Goal: Task Accomplishment & Management: Complete application form

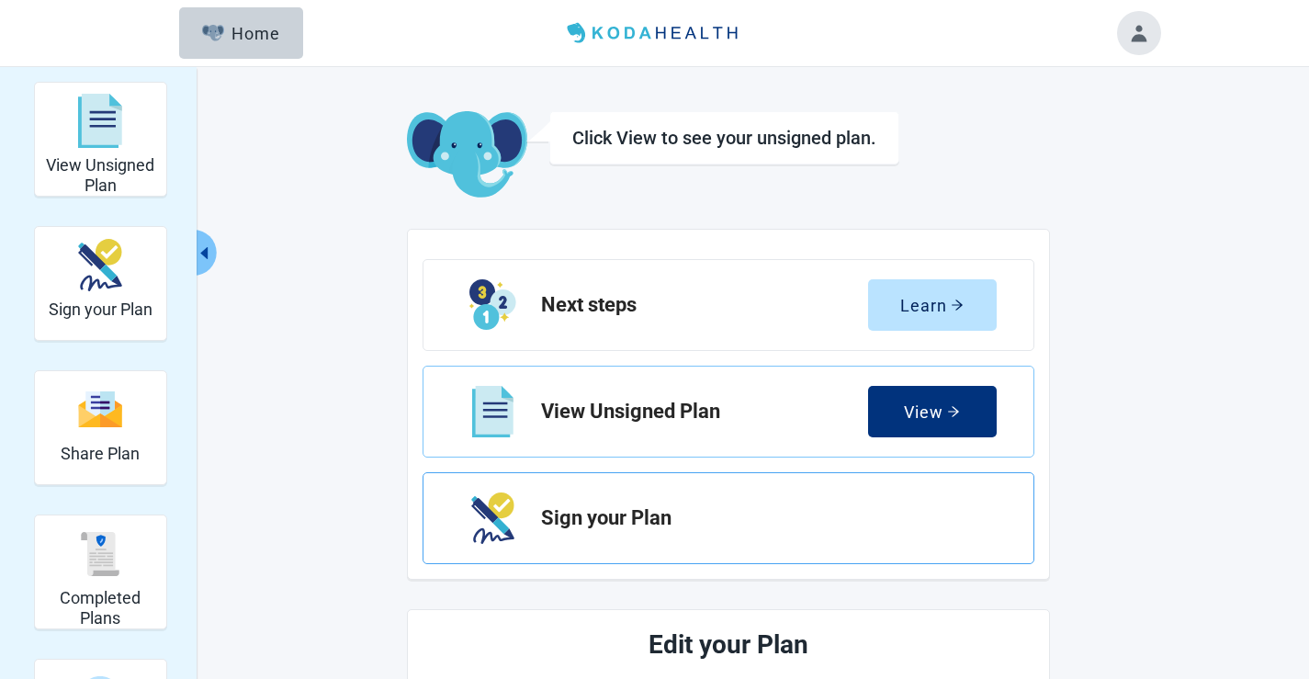
click at [648, 516] on h2 "Sign your Plan" at bounding box center [761, 518] width 441 height 22
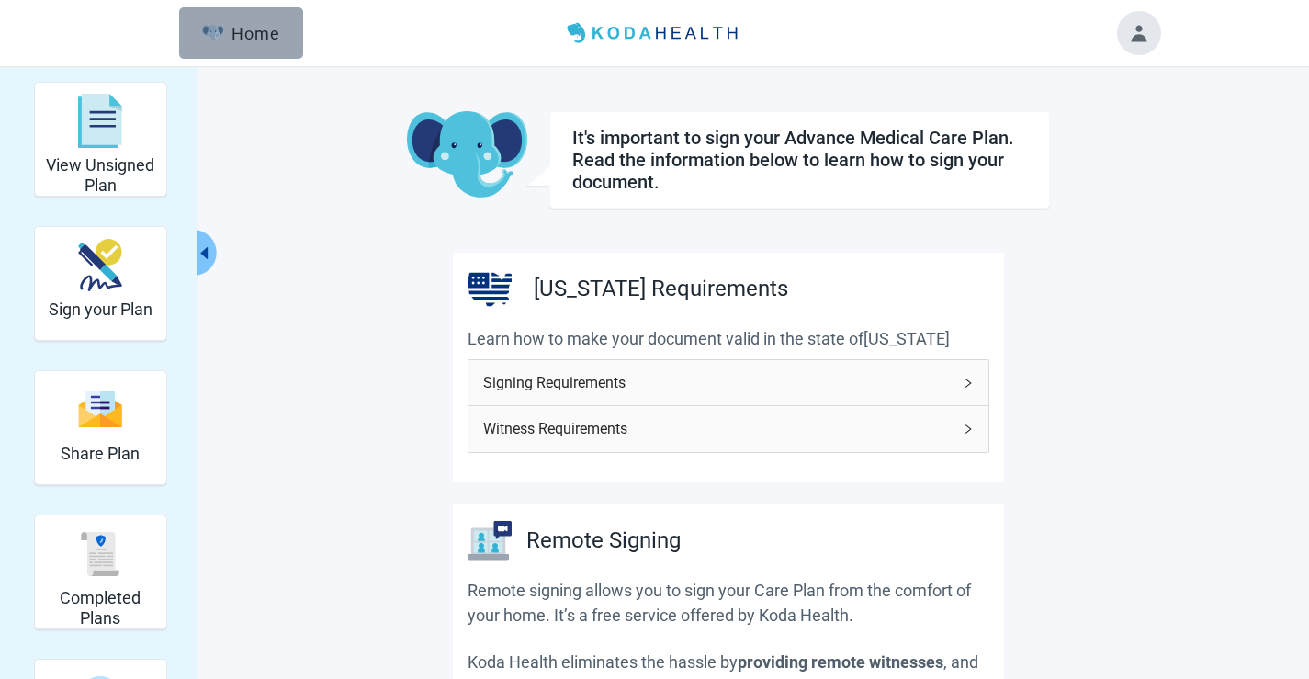
click at [241, 41] on div "Home" at bounding box center [241, 33] width 79 height 18
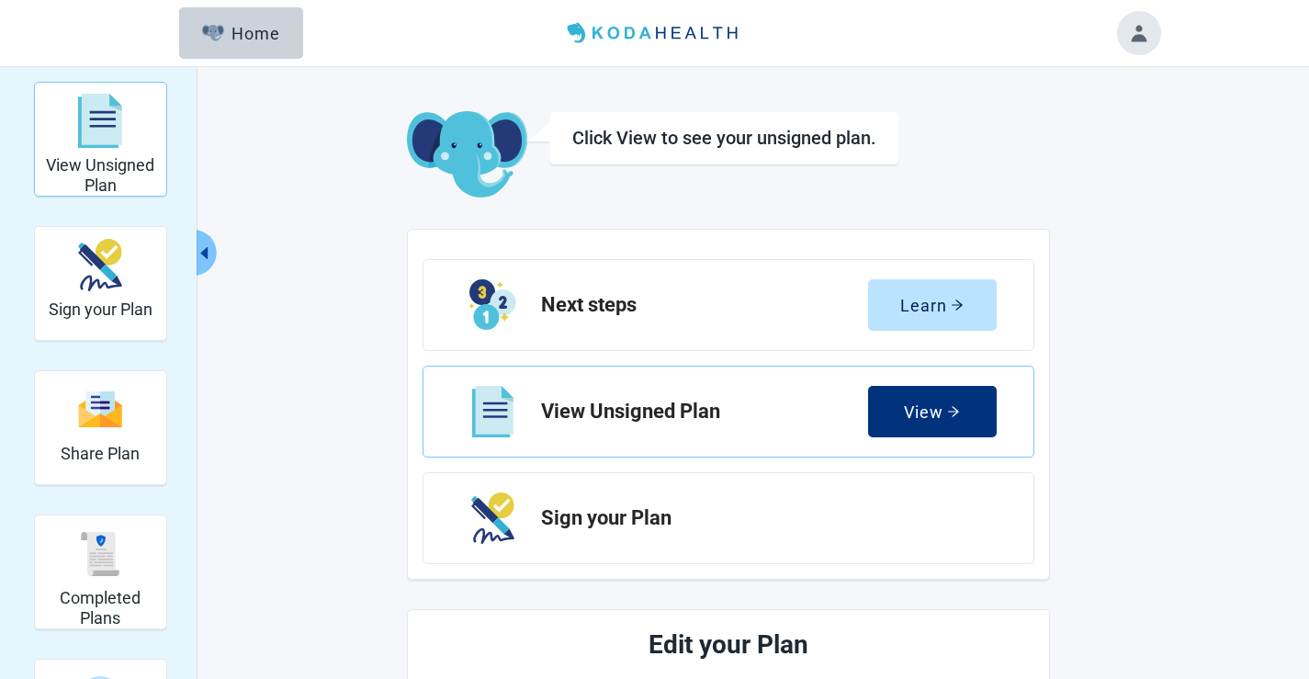
click at [127, 155] on div "View Unsigned Plan" at bounding box center [100, 139] width 117 height 106
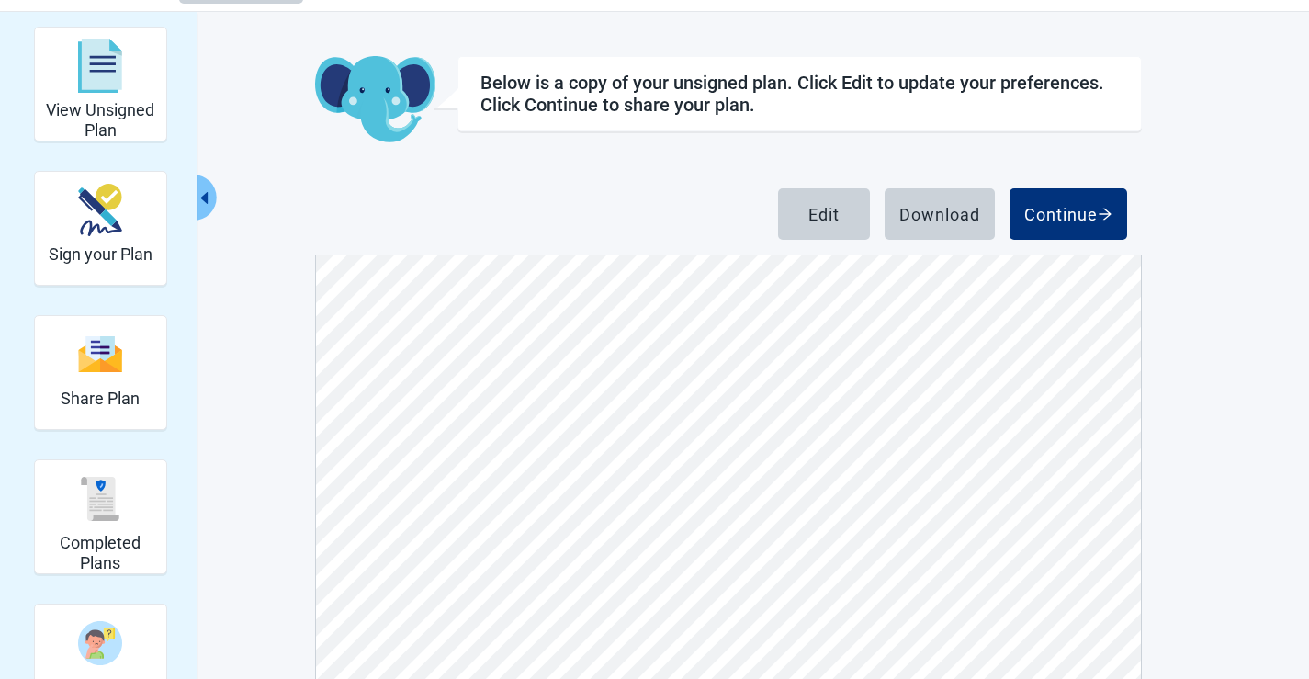
scroll to position [205, 0]
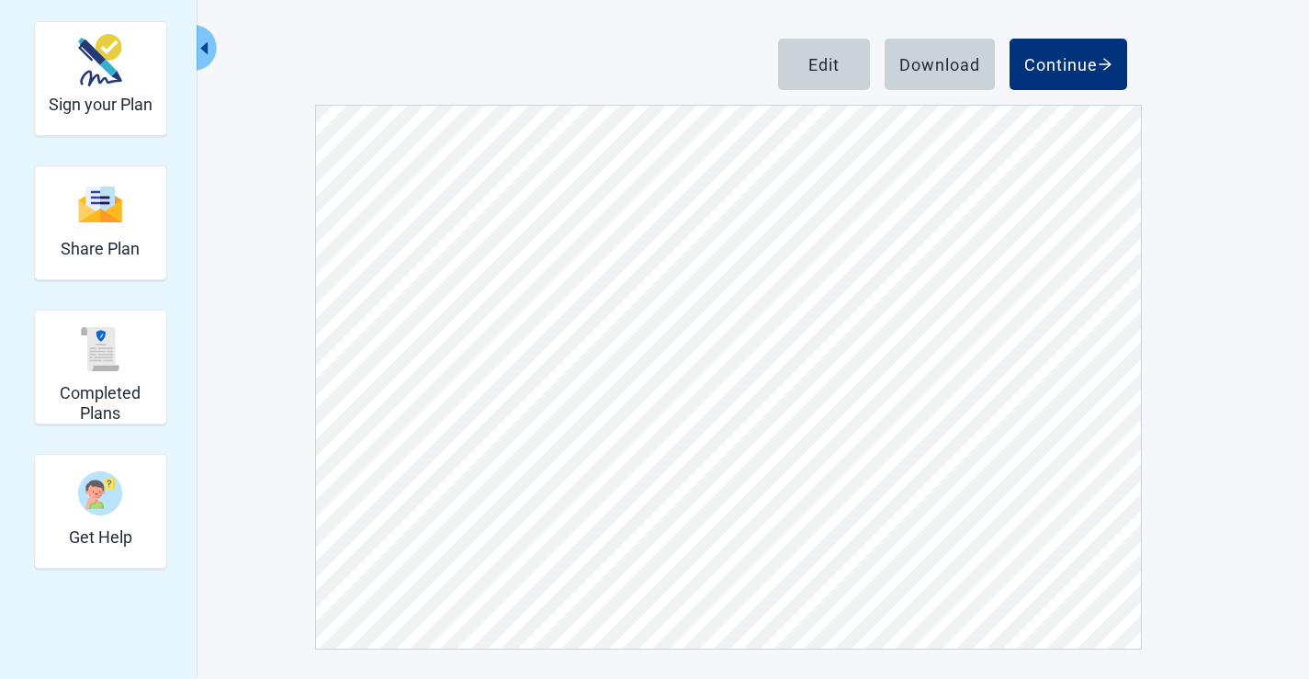
click at [1134, 353] on div "View Unsigned Plan Sign your Plan Share Plan Completed Plans Get Help Below is …" at bounding box center [655, 263] width 1011 height 773
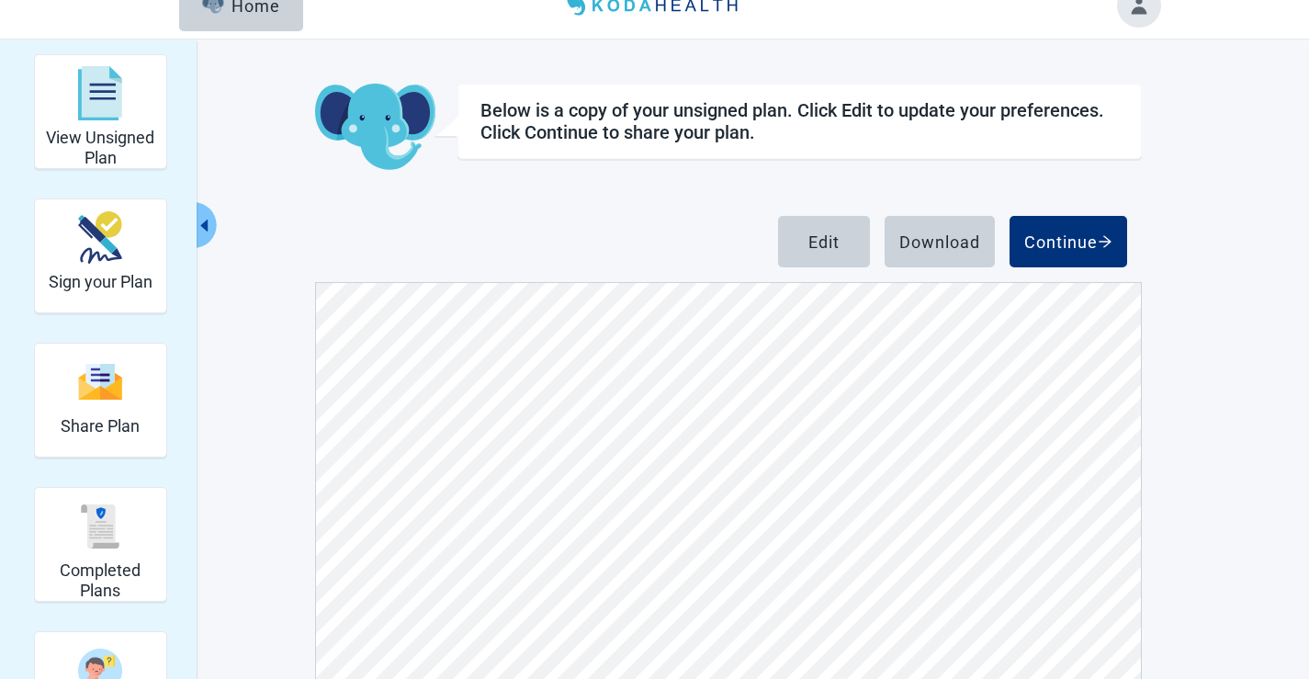
scroll to position [0, 0]
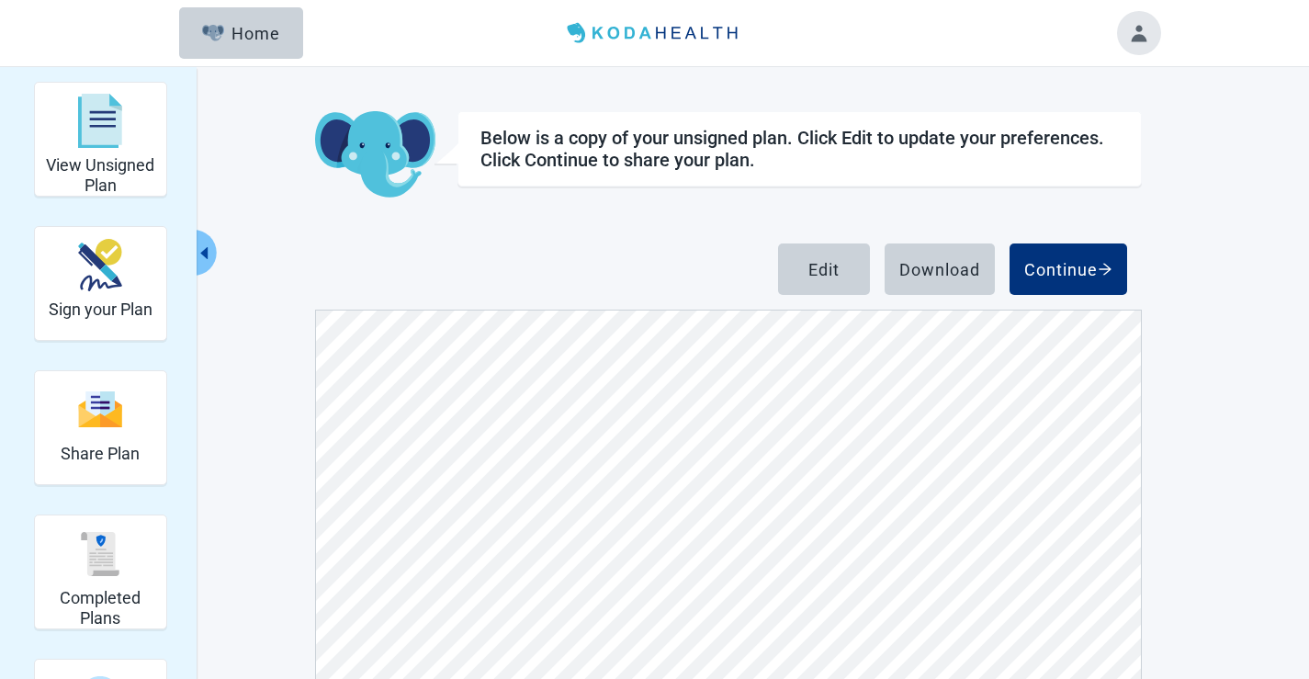
click at [1143, 33] on button "Toggle account menu" at bounding box center [1139, 33] width 44 height 44
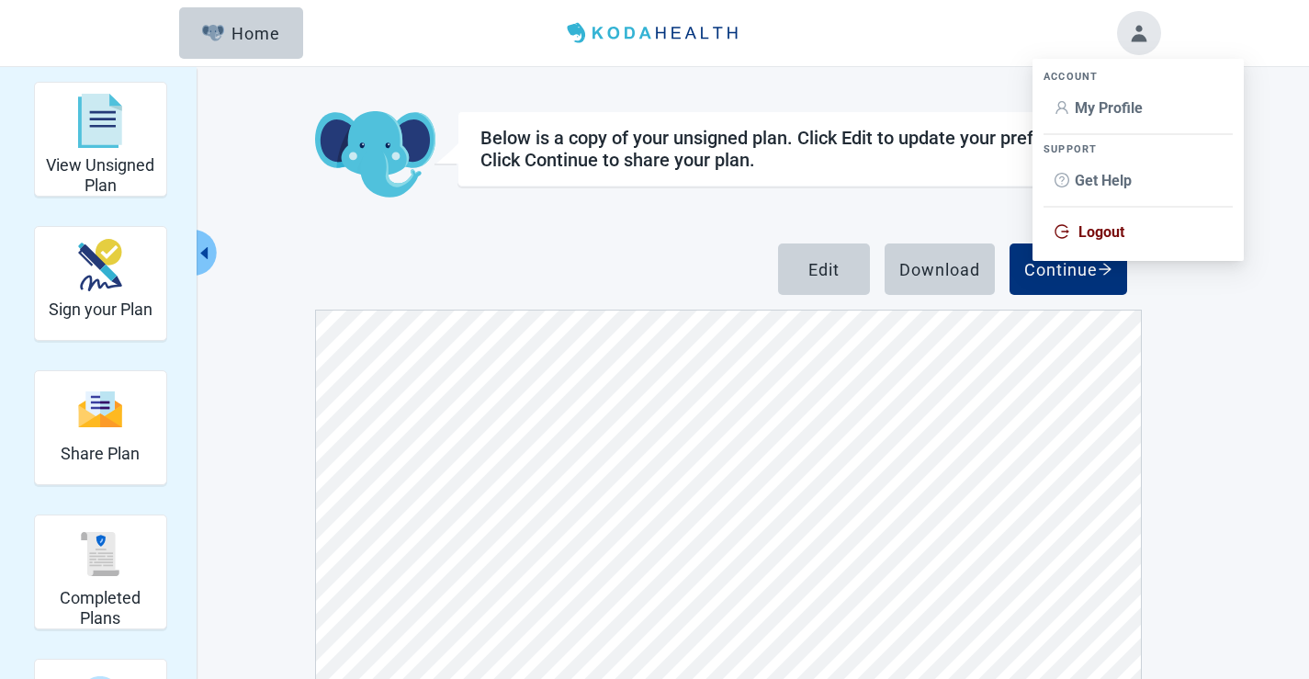
click at [1093, 229] on span "Logout" at bounding box center [1102, 231] width 46 height 17
